Goal: Task Accomplishment & Management: Manage account settings

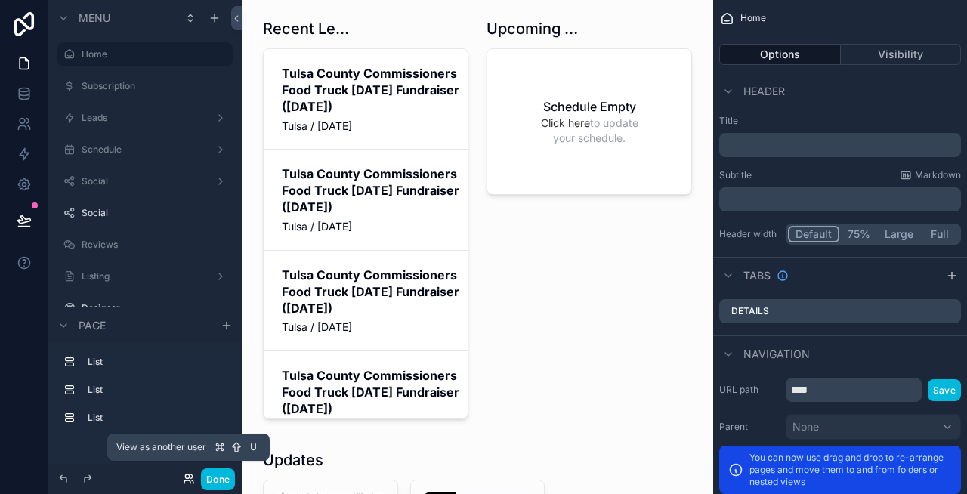
click at [192, 474] on icon at bounding box center [192, 476] width 2 height 4
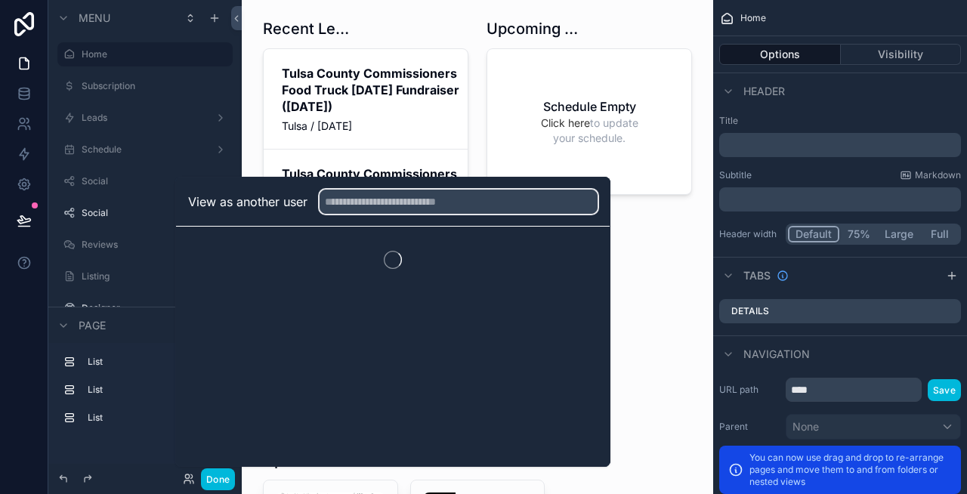
click at [359, 199] on input "text" at bounding box center [459, 202] width 278 height 24
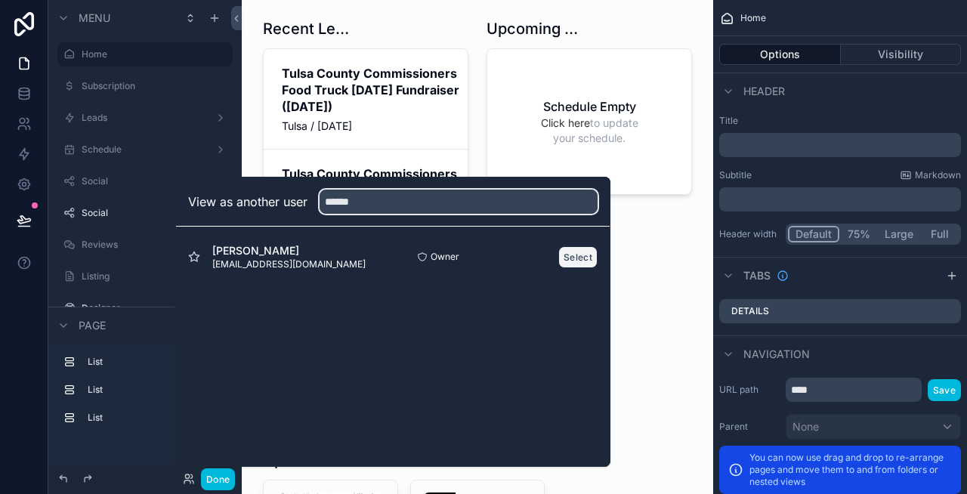
type input "******"
click at [566, 256] on button "Select" at bounding box center [577, 257] width 39 height 22
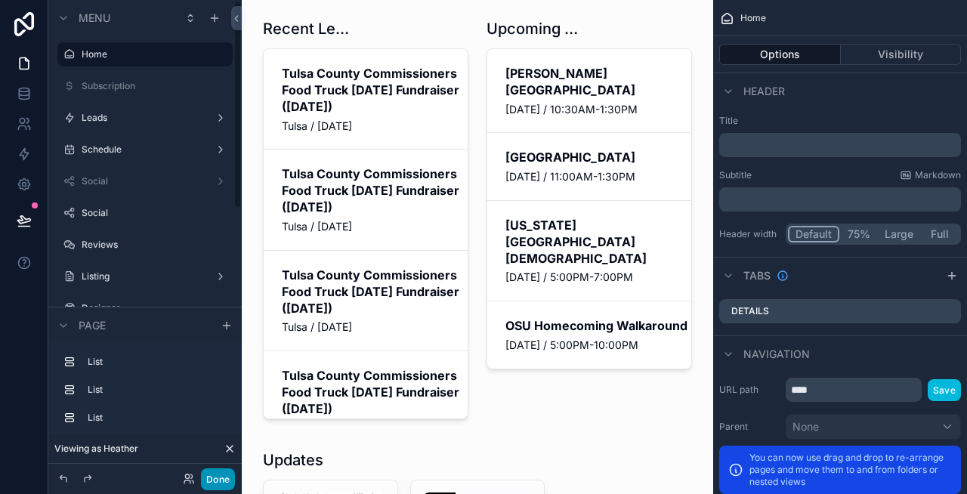
click at [216, 474] on button "Done" at bounding box center [218, 479] width 34 height 22
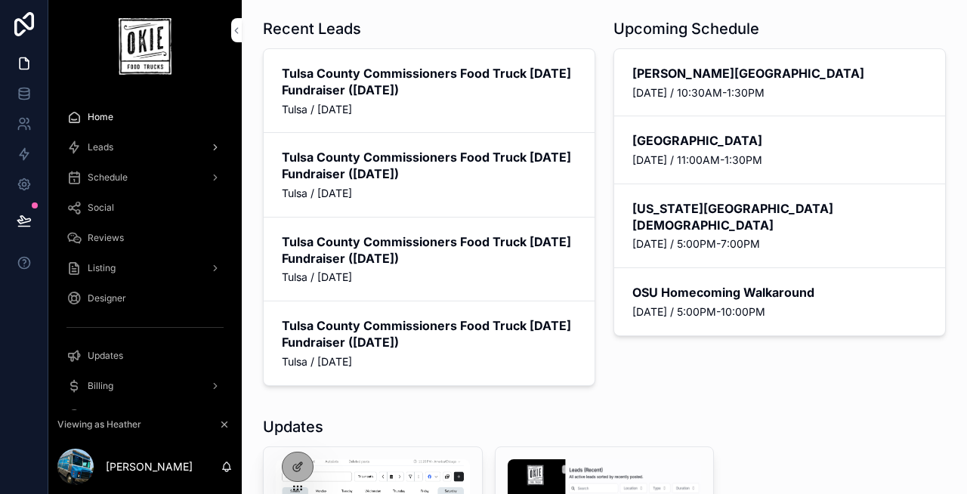
click at [119, 143] on div "Leads" at bounding box center [144, 147] width 157 height 24
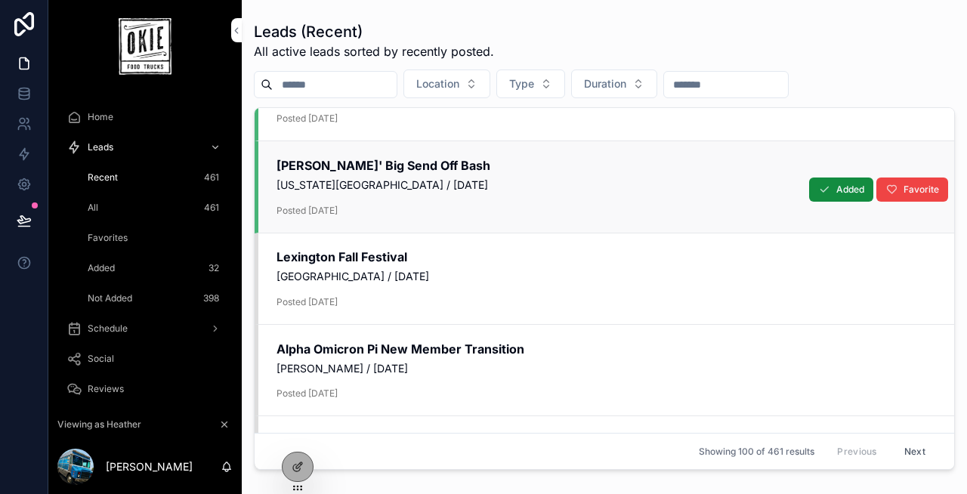
scroll to position [1403, 0]
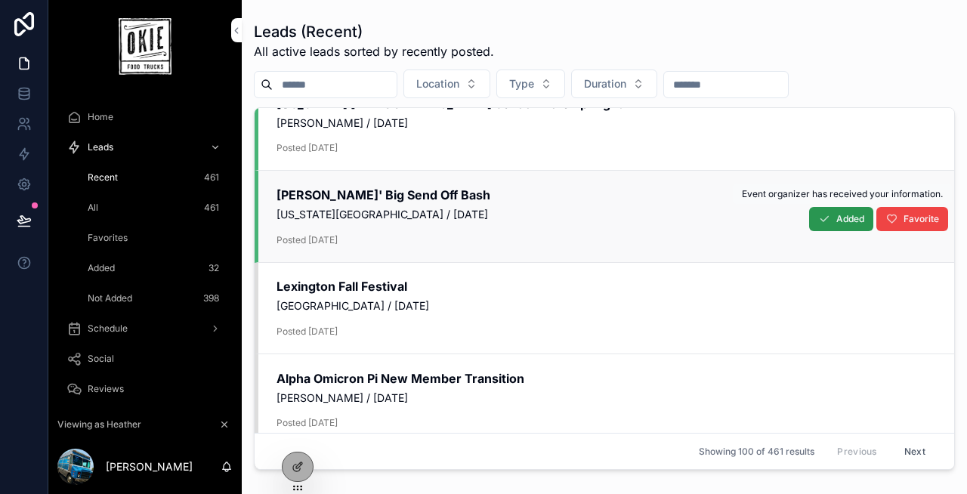
click at [834, 217] on button "Added" at bounding box center [841, 219] width 64 height 24
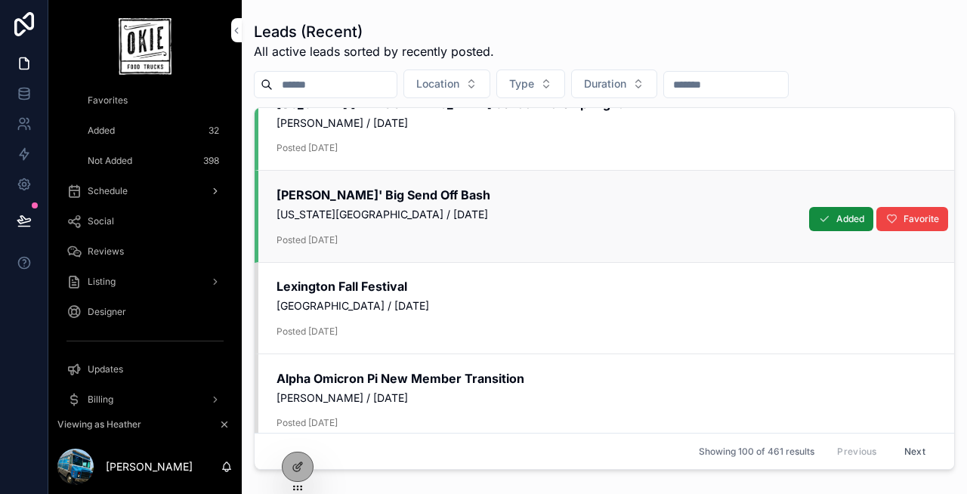
scroll to position [145, 0]
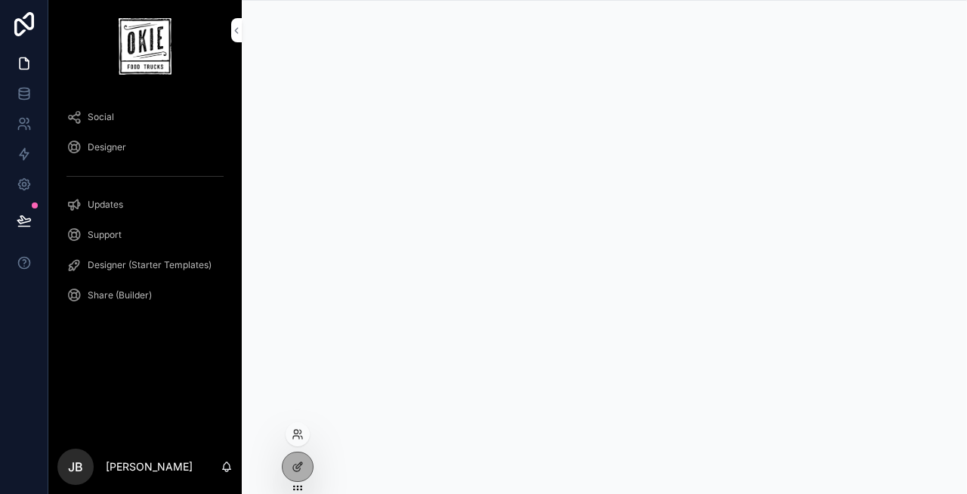
click at [295, 426] on div at bounding box center [298, 434] width 24 height 24
click at [295, 435] on icon at bounding box center [298, 434] width 12 height 12
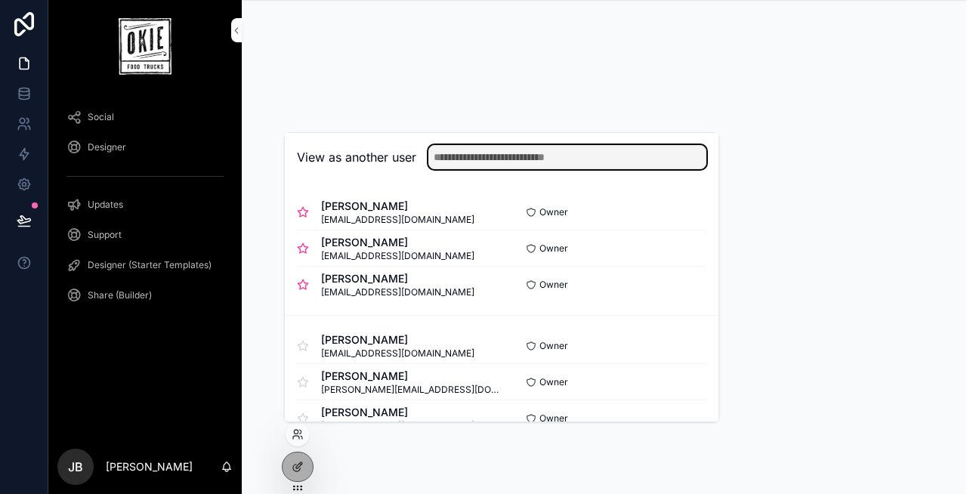
click at [480, 162] on input "text" at bounding box center [567, 157] width 278 height 24
paste input "*********"
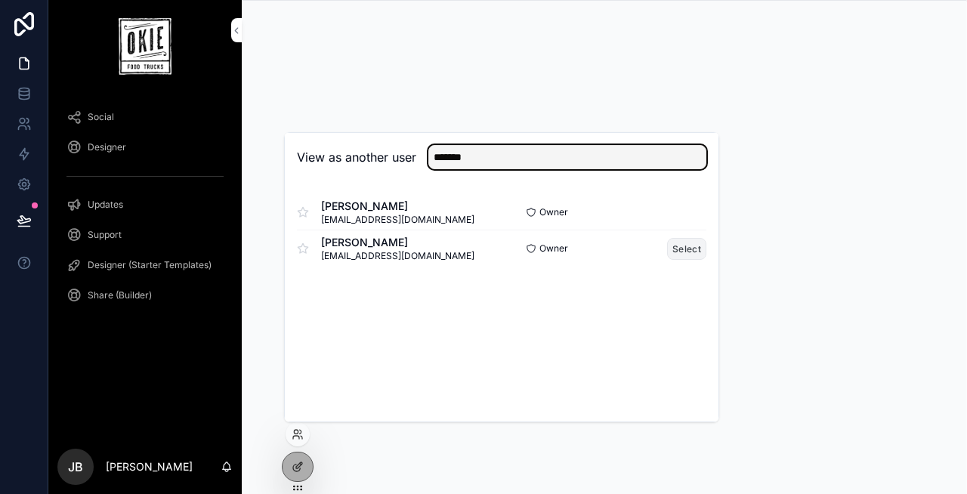
type input "*******"
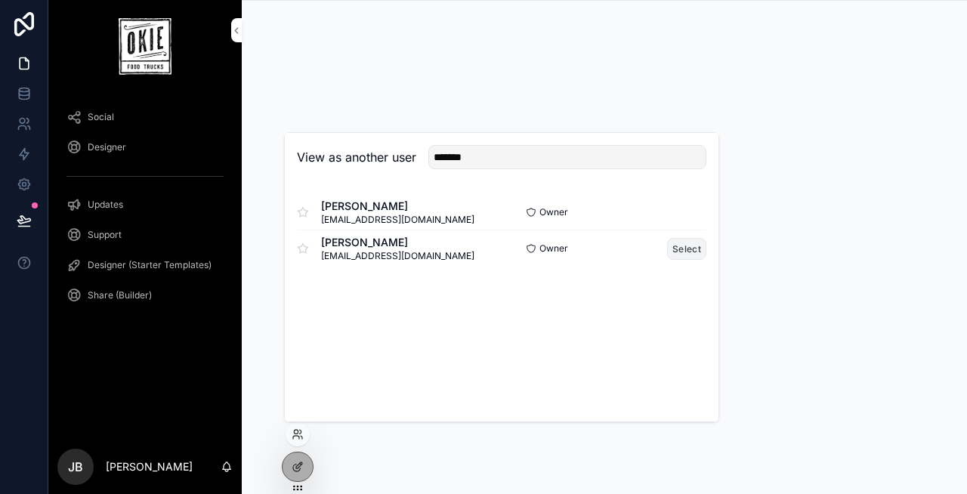
click at [692, 244] on button "Select" at bounding box center [686, 249] width 39 height 22
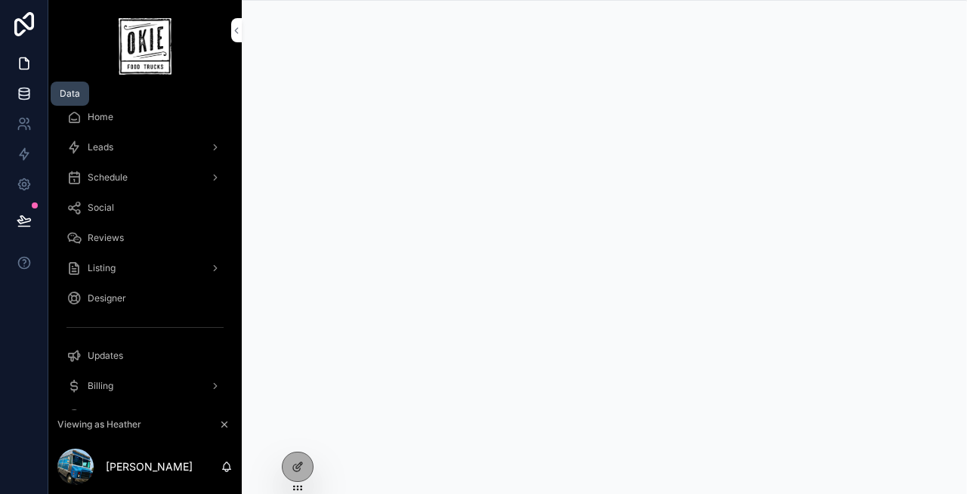
click at [24, 94] on icon at bounding box center [24, 93] width 15 height 15
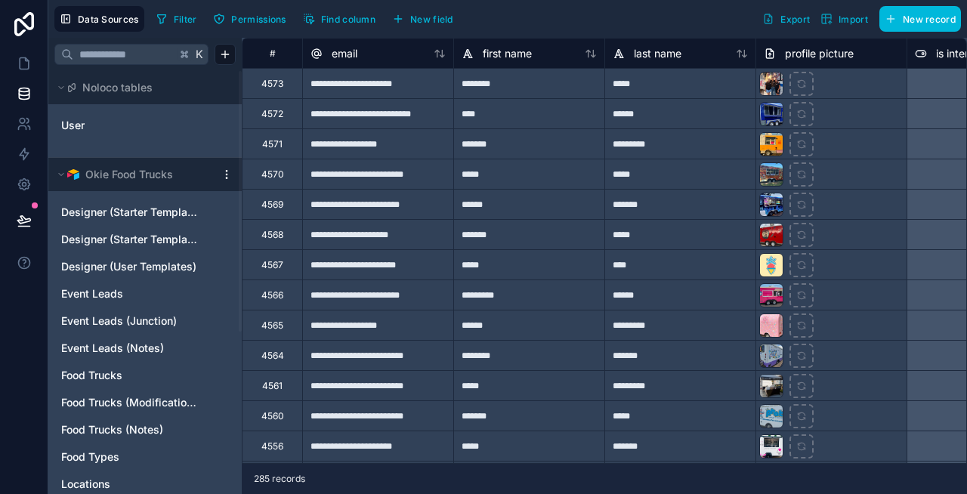
click at [228, 174] on html "**********" at bounding box center [483, 247] width 967 height 494
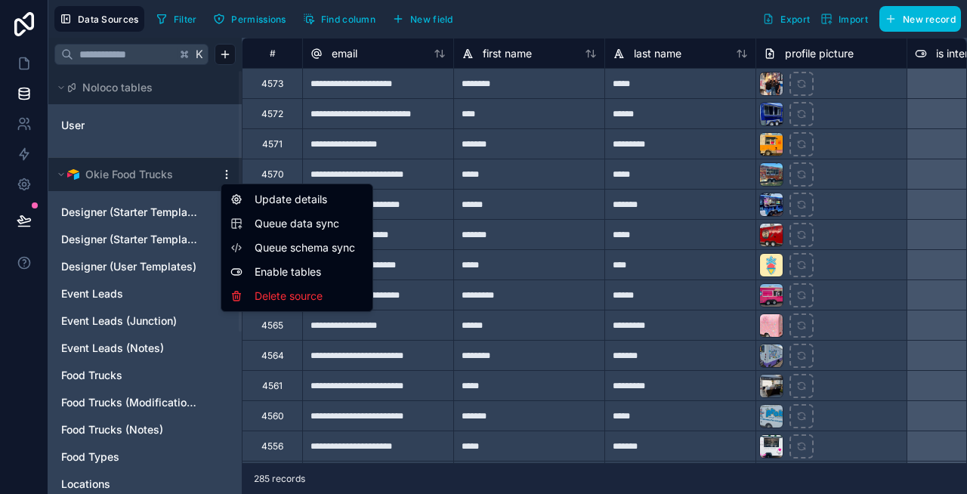
click at [270, 226] on span "Queue data sync" at bounding box center [309, 223] width 109 height 15
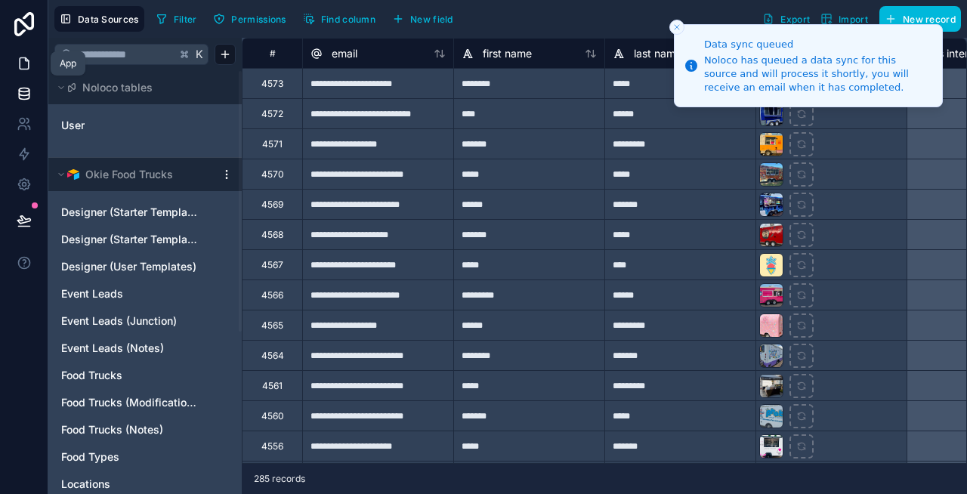
click at [20, 67] on icon at bounding box center [24, 63] width 15 height 15
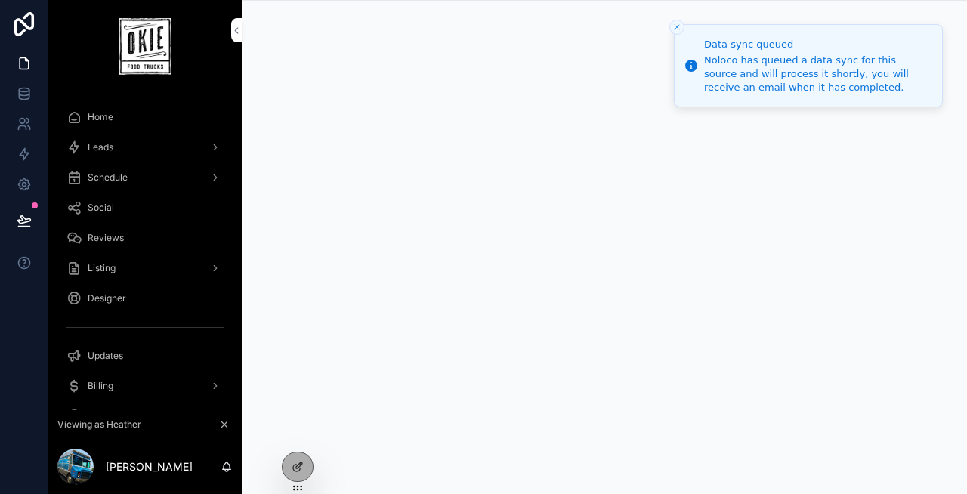
click at [90, 113] on span "Home" at bounding box center [101, 117] width 26 height 12
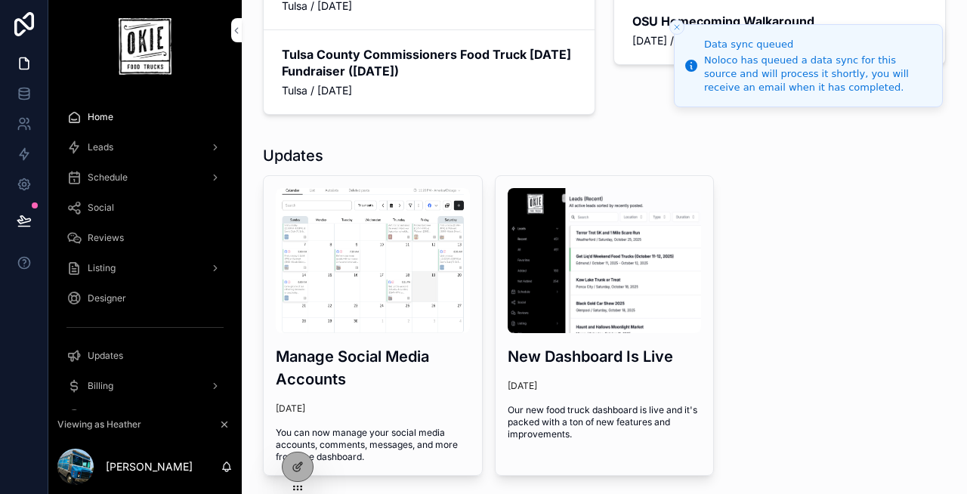
scroll to position [379, 0]
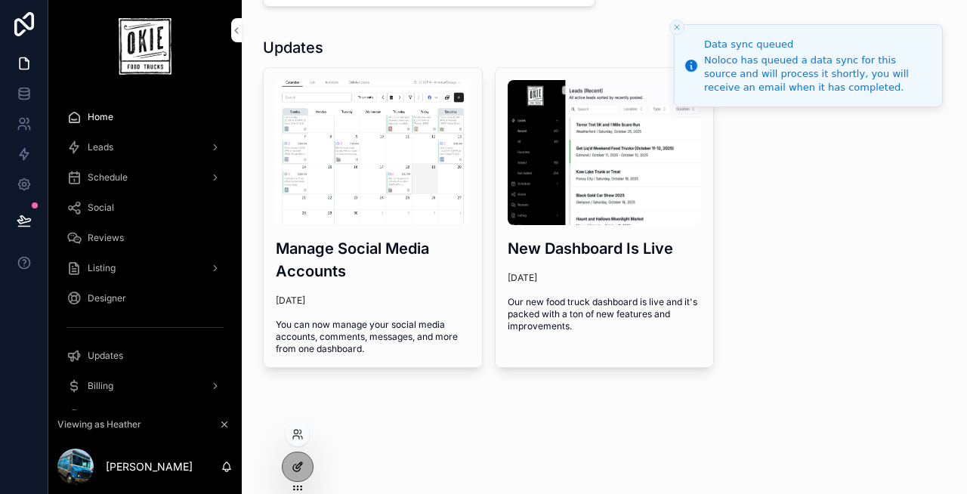
click at [292, 466] on icon at bounding box center [298, 467] width 12 height 12
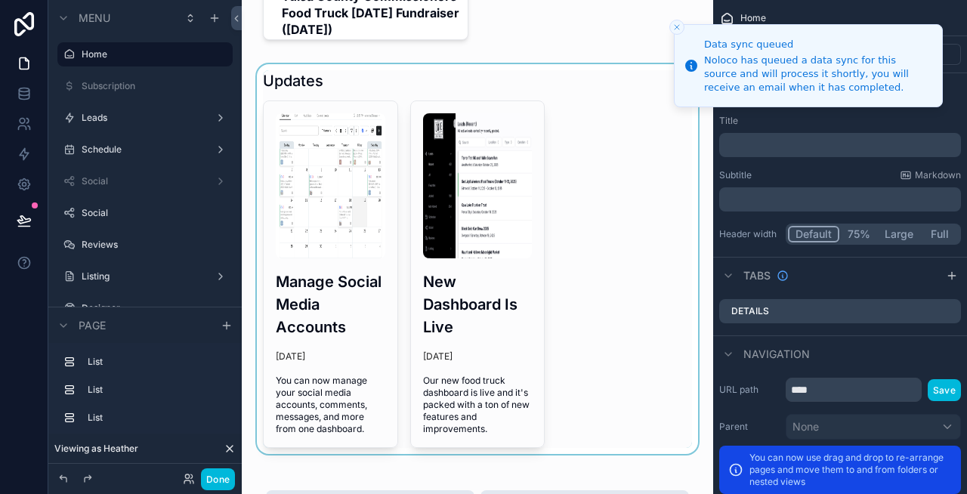
click at [329, 281] on div "scrollable content" at bounding box center [477, 259] width 447 height 390
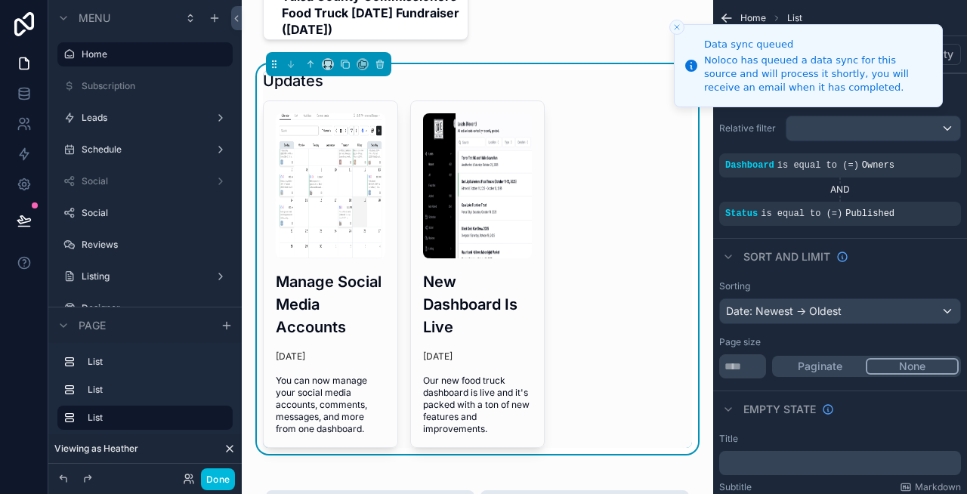
click at [678, 26] on icon "Close toast" at bounding box center [676, 27] width 9 height 9
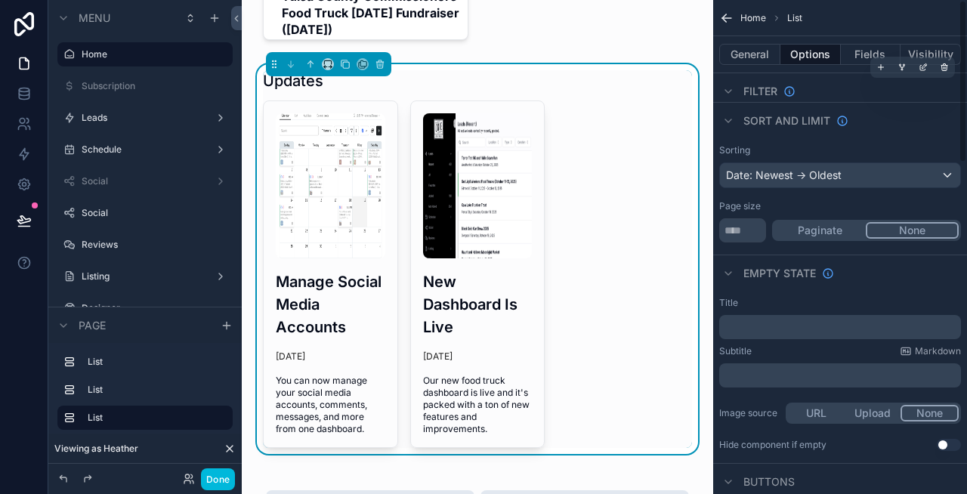
scroll to position [0, 0]
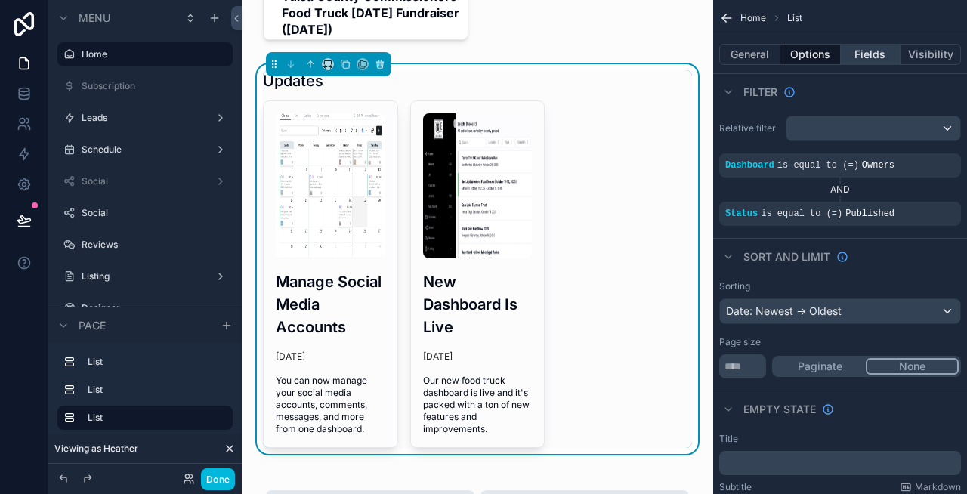
click at [863, 57] on button "Fields" at bounding box center [871, 54] width 60 height 21
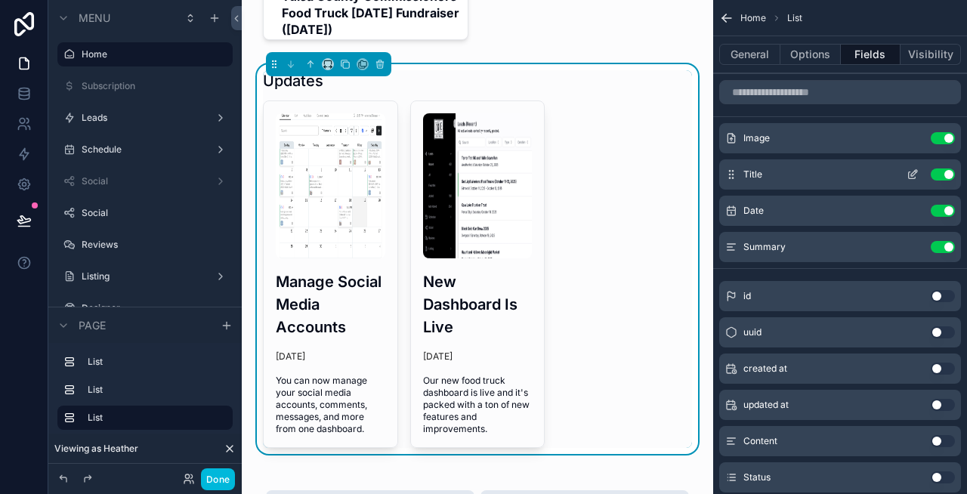
click at [915, 172] on icon "scrollable content" at bounding box center [916, 172] width 2 height 2
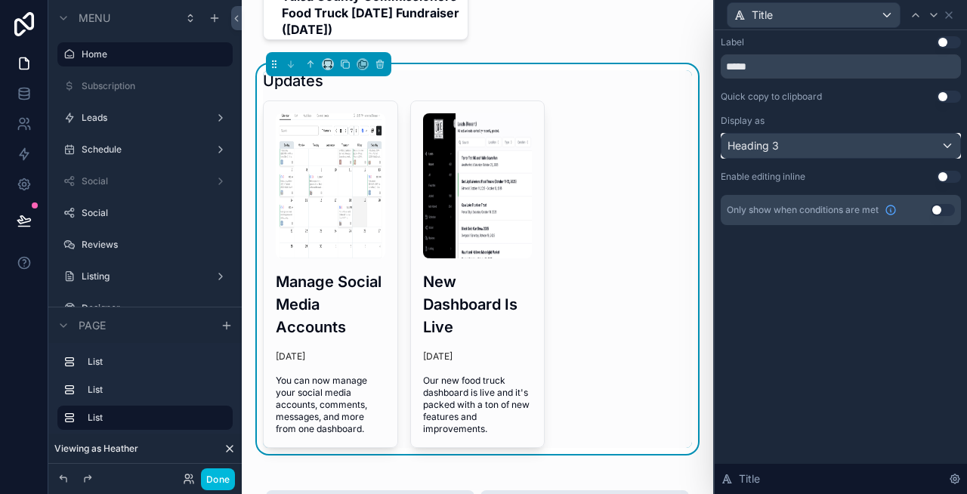
click at [780, 144] on div "Heading 3" at bounding box center [840, 146] width 239 height 24
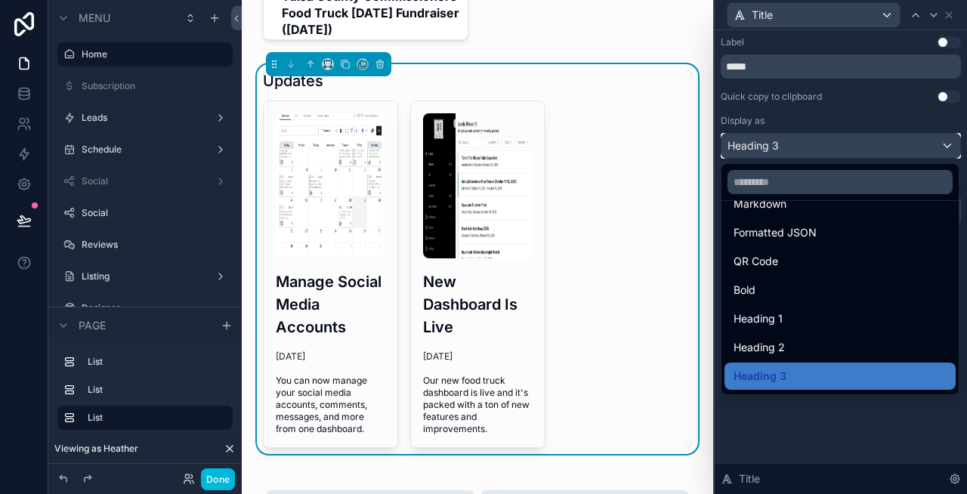
scroll to position [165, 0]
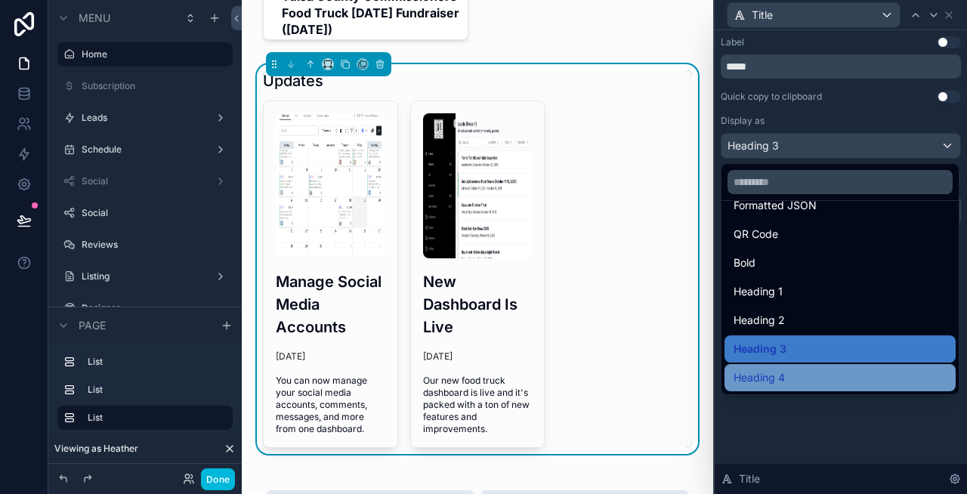
click at [807, 375] on div "Heading 4" at bounding box center [839, 378] width 213 height 18
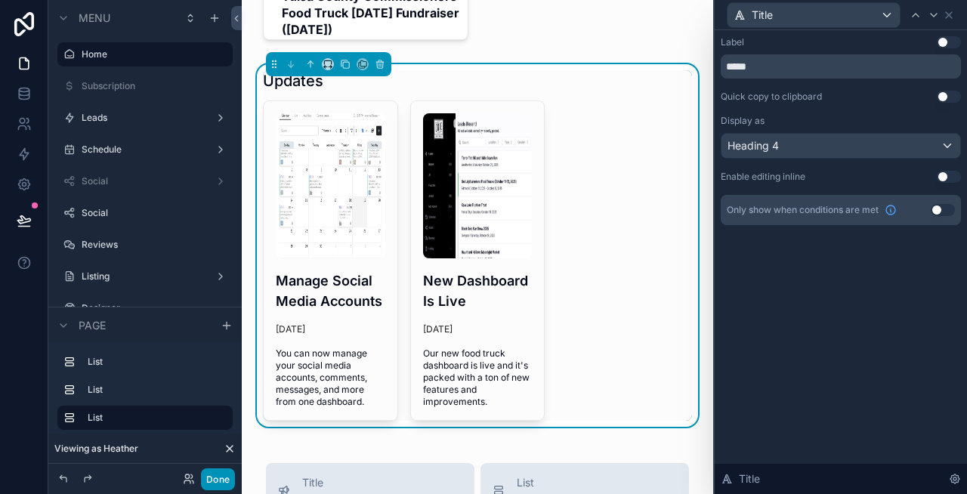
click at [217, 480] on button "Done" at bounding box center [218, 479] width 34 height 22
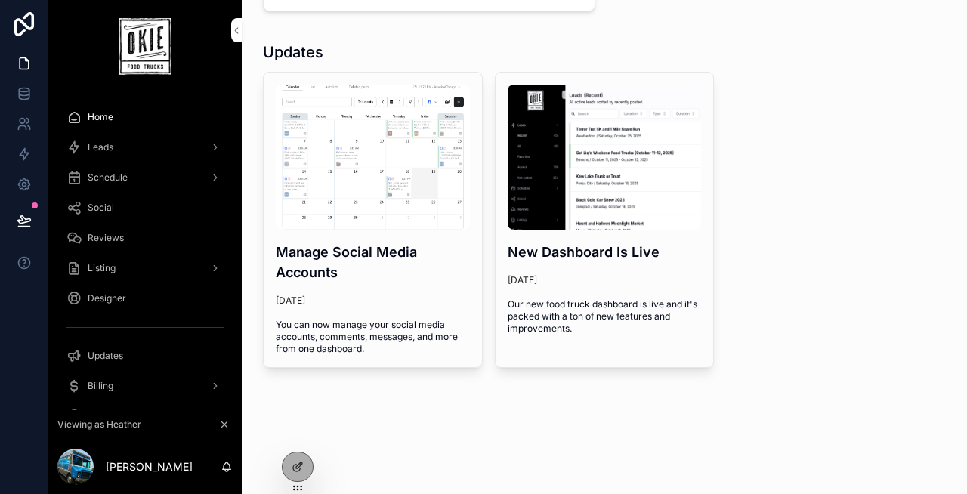
scroll to position [272, 0]
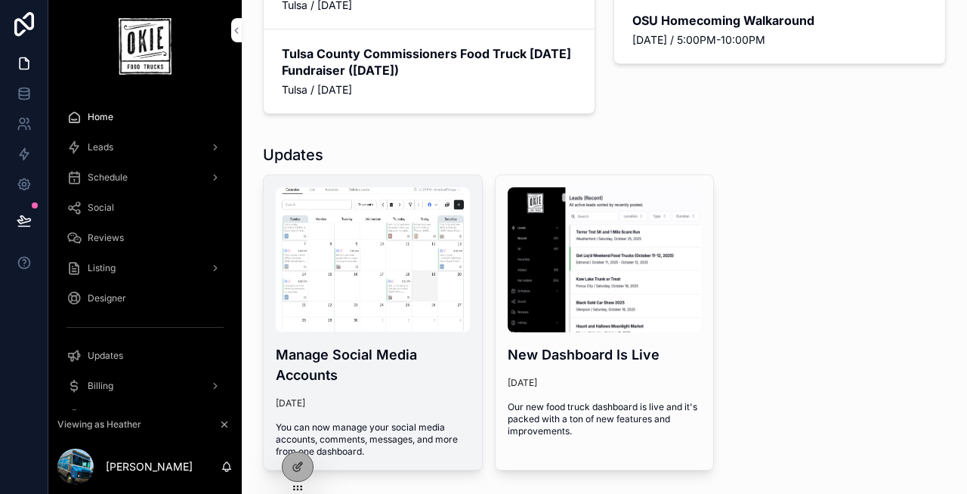
click at [369, 274] on img "scrollable content" at bounding box center [373, 259] width 194 height 145
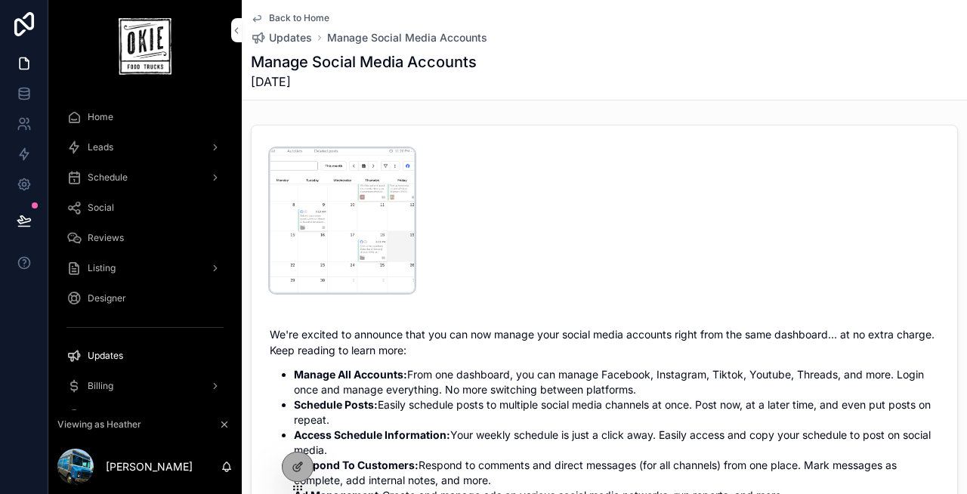
click at [384, 249] on div "35142-social .png" at bounding box center [342, 220] width 145 height 145
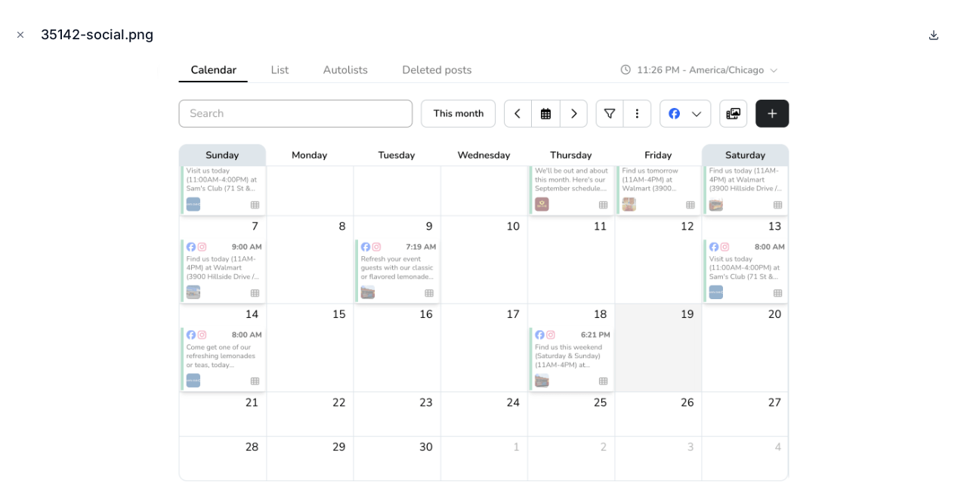
click at [938, 30] on icon at bounding box center [934, 35] width 12 height 12
click at [22, 33] on icon "Close modal" at bounding box center [20, 34] width 11 height 11
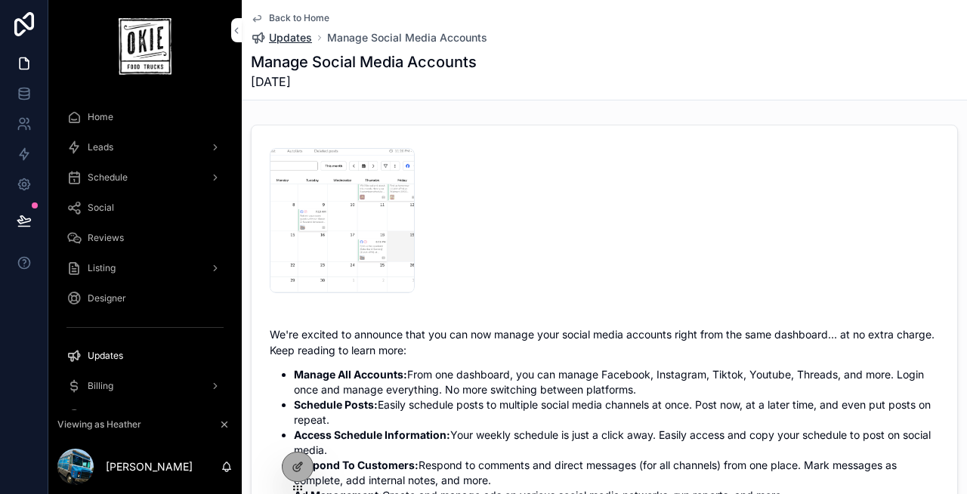
click at [301, 38] on span "Updates" at bounding box center [290, 37] width 43 height 15
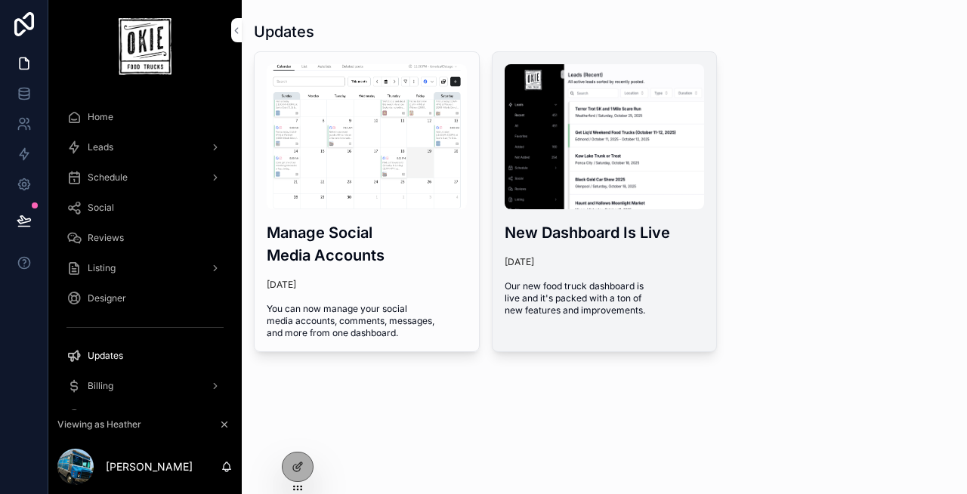
click at [571, 215] on div "New Dashboard Is Live 17 days ago Our new food truck dashboard is live and it's…" at bounding box center [604, 190] width 224 height 276
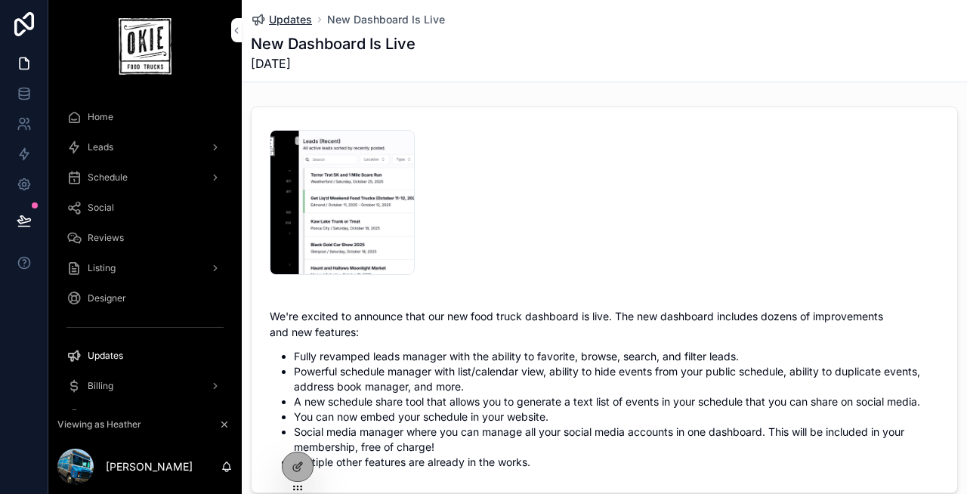
click at [273, 14] on span "Updates" at bounding box center [290, 19] width 43 height 15
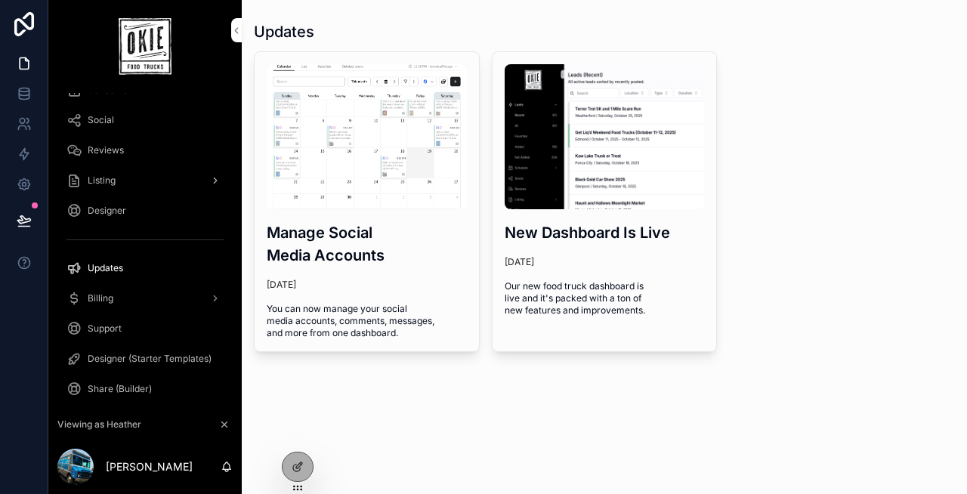
scroll to position [100, 0]
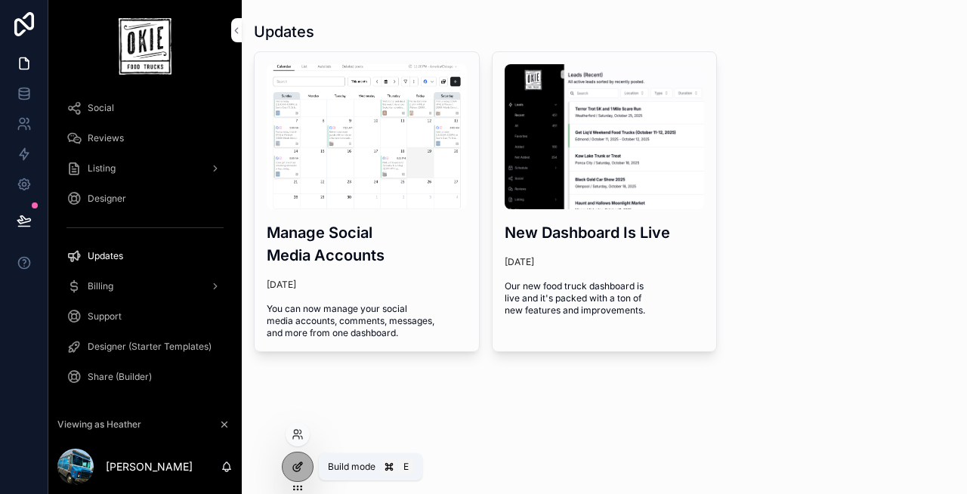
click at [296, 469] on icon at bounding box center [298, 467] width 12 height 12
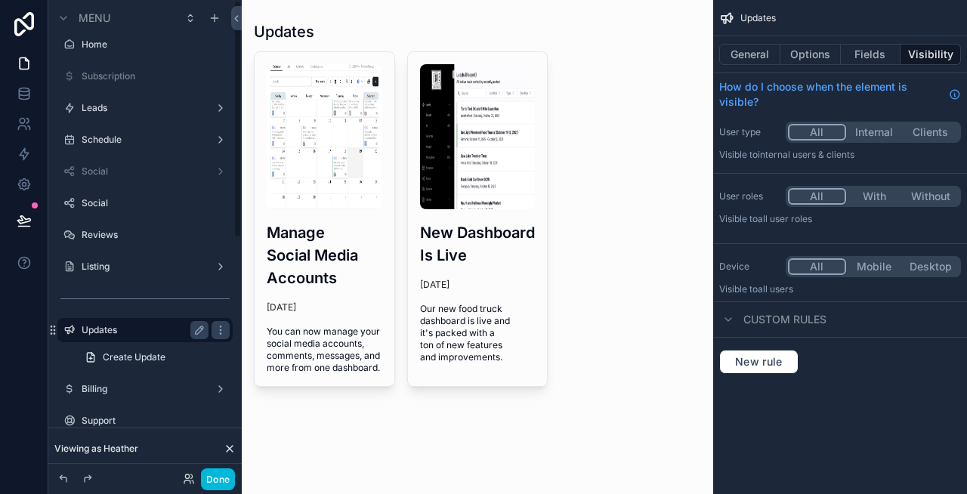
scroll to position [0, 0]
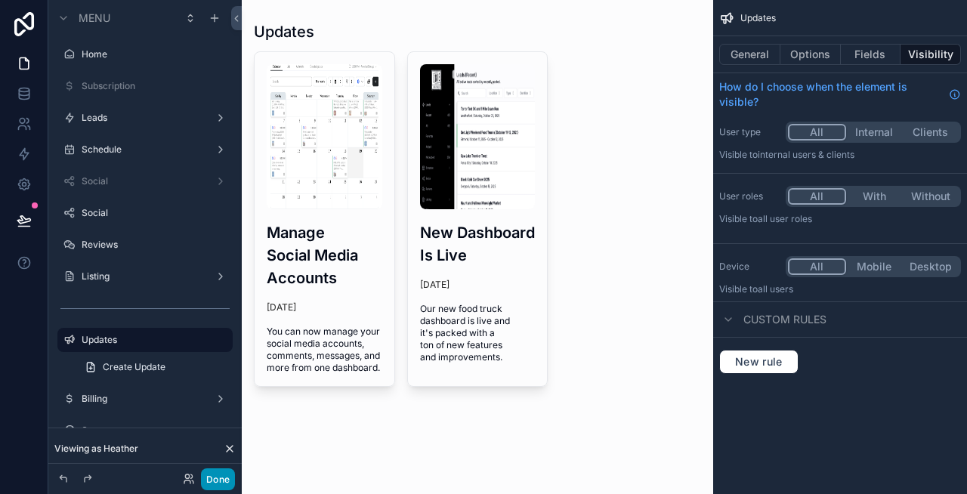
click at [224, 474] on button "Done" at bounding box center [218, 479] width 34 height 22
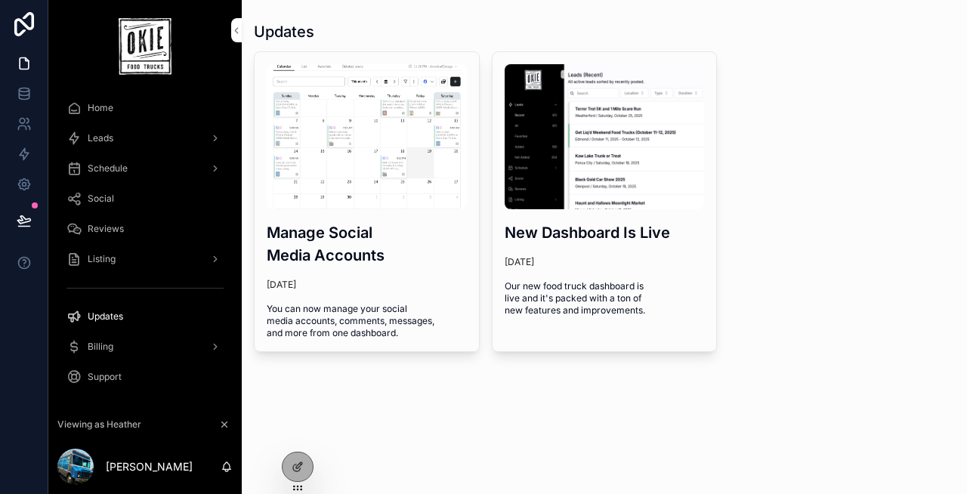
click at [130, 224] on div "Reviews" at bounding box center [144, 229] width 157 height 24
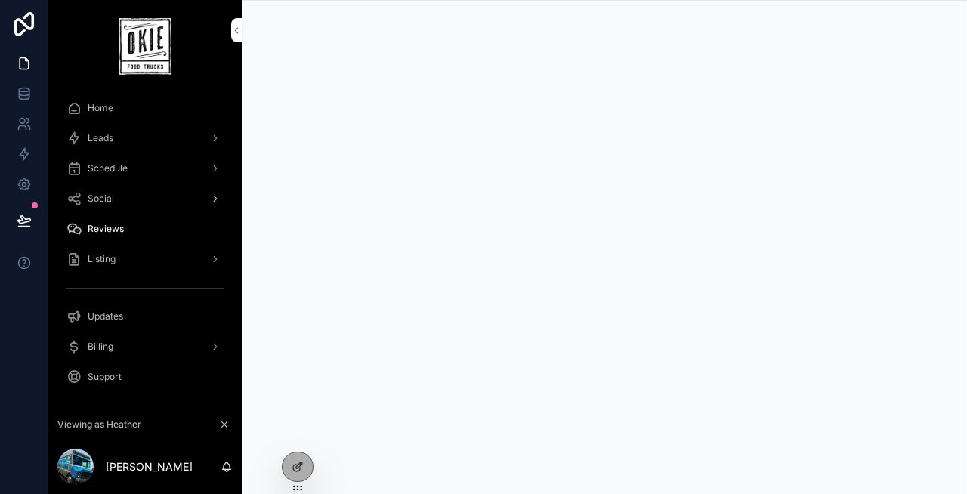
click at [115, 195] on div "Social" at bounding box center [144, 199] width 157 height 24
